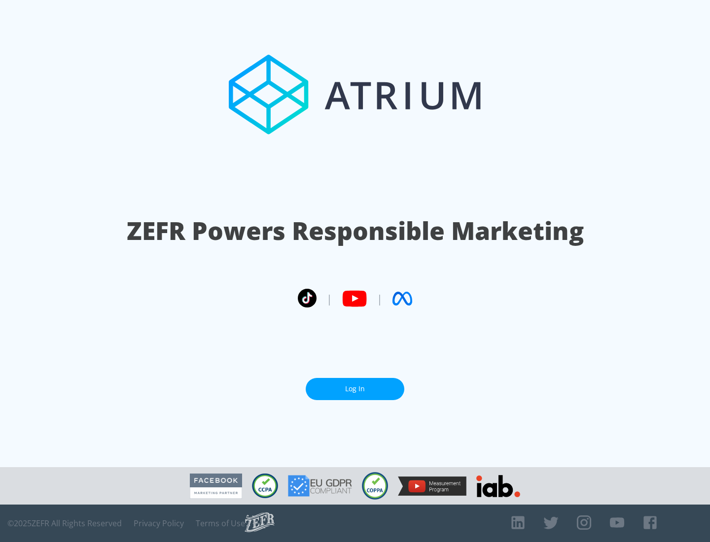
click at [355, 389] on link "Log In" at bounding box center [355, 389] width 99 height 22
